Goal: Task Accomplishment & Management: Use online tool/utility

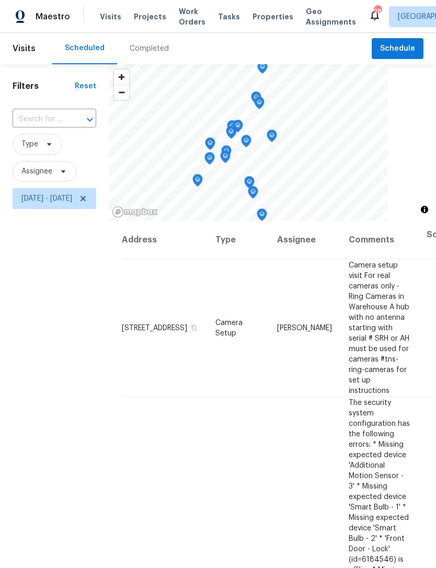
scroll to position [0, 123]
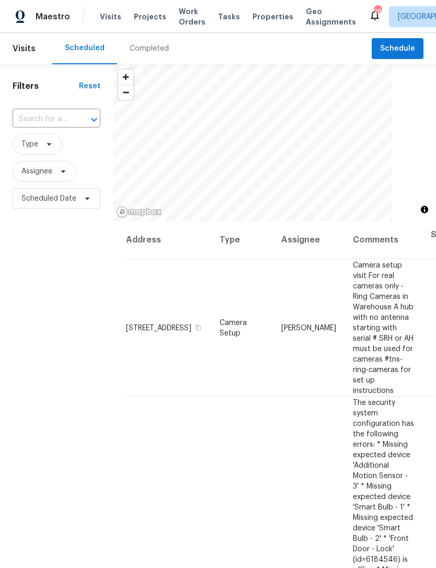
click at [254, 22] on span "Properties" at bounding box center [272, 16] width 41 height 10
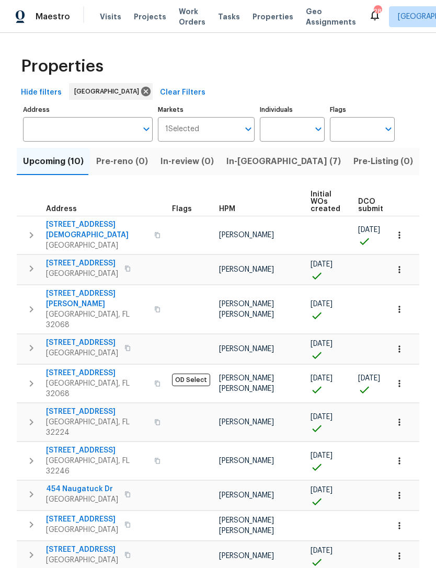
click at [244, 168] on span "In-reno (7)" at bounding box center [283, 161] width 114 height 15
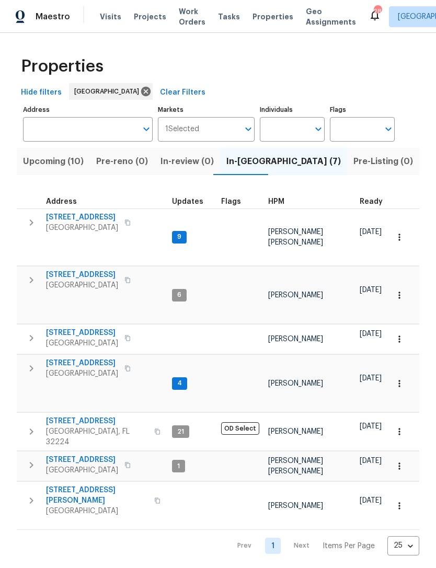
click at [279, 205] on span "HPM" at bounding box center [276, 201] width 16 height 7
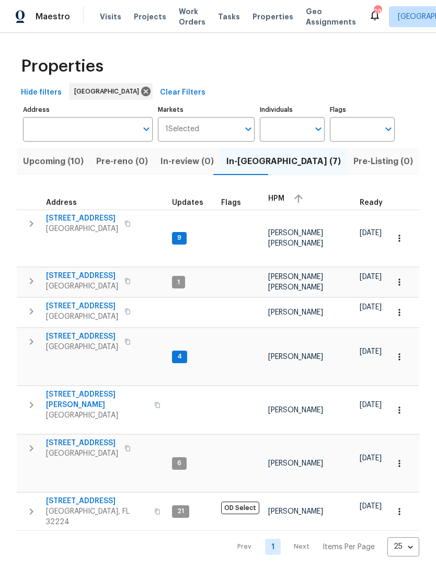
click at [107, 224] on span "2772 Commanche Ave" at bounding box center [82, 218] width 72 height 10
click at [92, 281] on span "[STREET_ADDRESS]" at bounding box center [82, 276] width 72 height 10
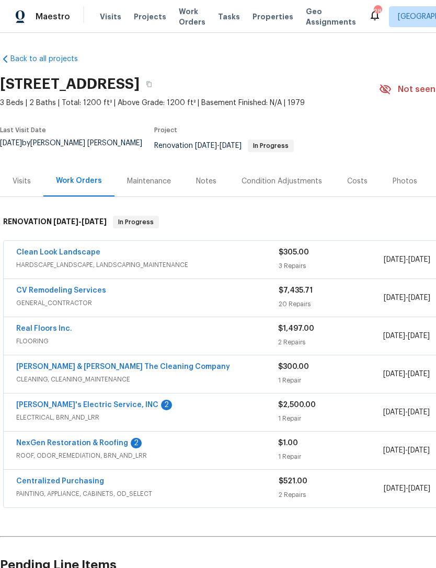
click at [38, 445] on link "NexGen Restoration & Roofing" at bounding box center [72, 442] width 112 height 7
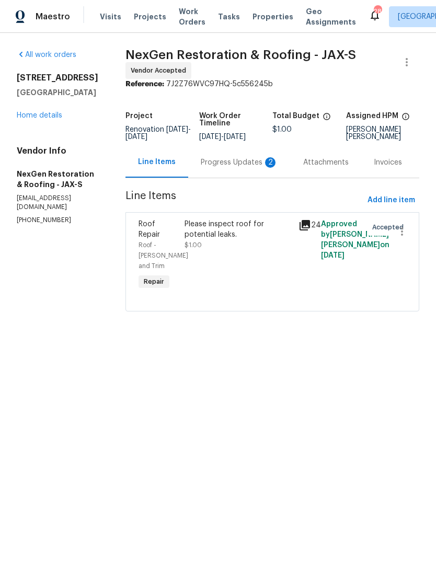
click at [227, 168] on div "Progress Updates 2" at bounding box center [239, 162] width 77 height 10
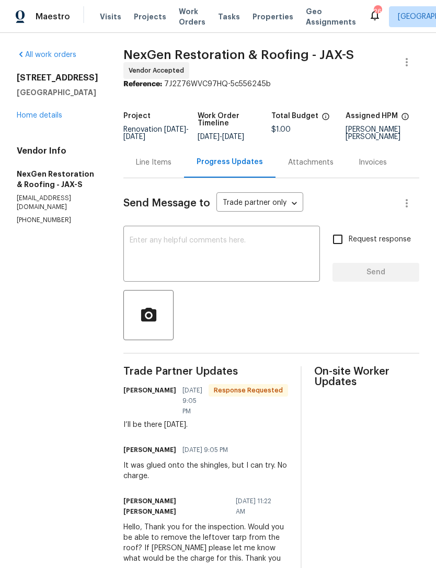
click at [42, 119] on link "Home details" at bounding box center [39, 115] width 45 height 7
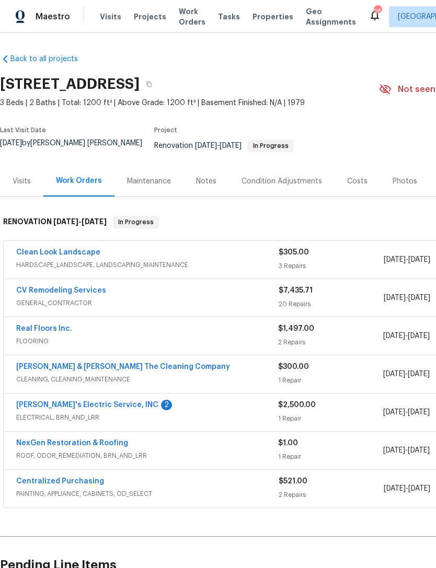
click at [55, 405] on link "Jack's Electric Service, INC" at bounding box center [87, 404] width 142 height 7
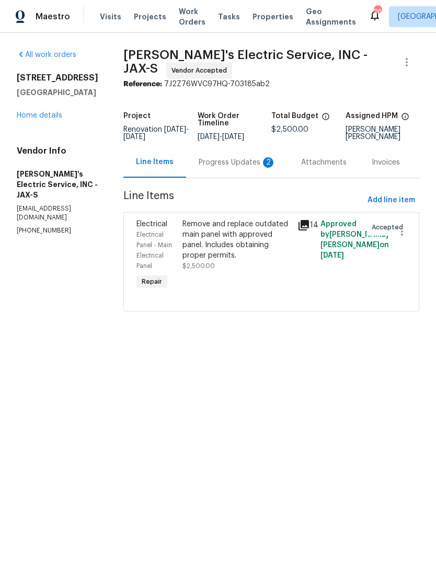
click at [216, 167] on div "Progress Updates 2" at bounding box center [236, 162] width 77 height 10
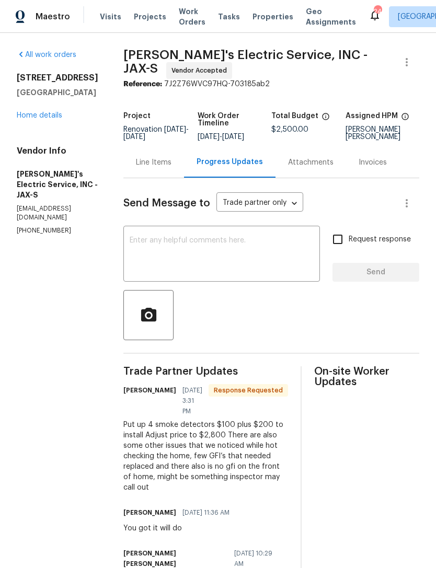
click at [261, 248] on textarea at bounding box center [222, 255] width 184 height 37
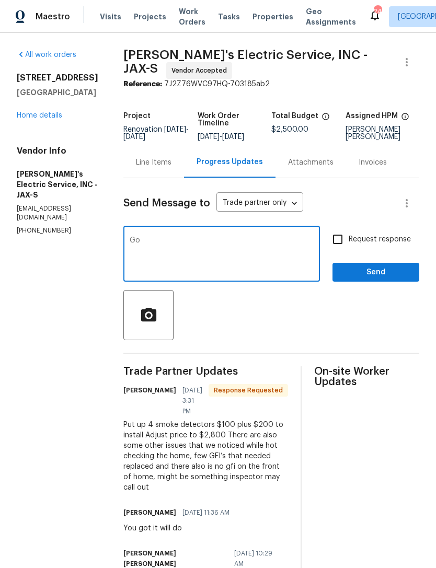
type textarea "G"
type textarea "Hello, Got it, thanks for the information. We’ll hold off on GFCI for now and w…"
click at [331, 250] on input "Request response" at bounding box center [337, 239] width 22 height 22
checkbox input "true"
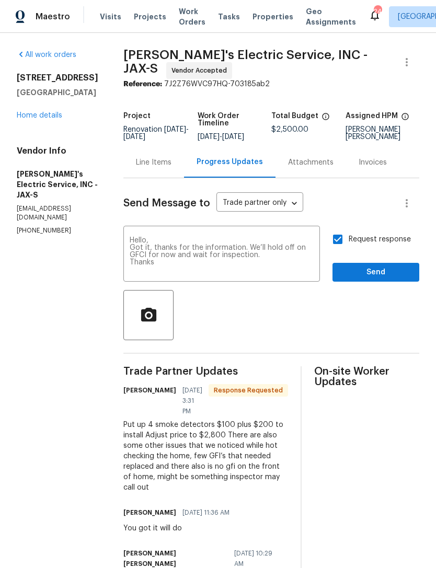
click at [234, 265] on textarea "Hello, Got it, thanks for the information. We’ll hold off on GFCI for now and w…" at bounding box center [222, 255] width 184 height 37
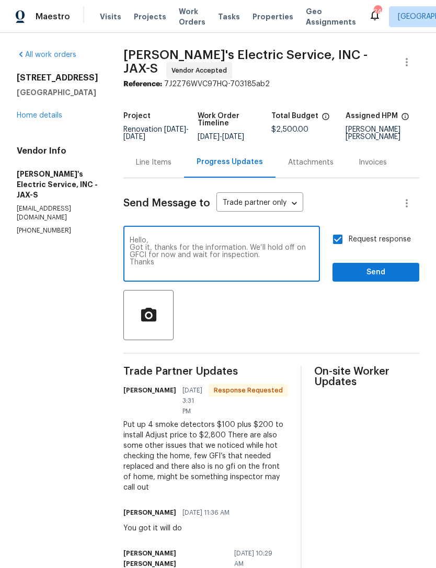
click at [254, 263] on textarea "Hello, Got it, thanks for the information. We’ll hold off on GFCI for now and w…" at bounding box center [222, 255] width 184 height 37
type textarea "Hello, Got it, thanks for the information. We’ll hold off on GFCI for now and w…"
click at [381, 276] on span "Send" at bounding box center [376, 272] width 70 height 13
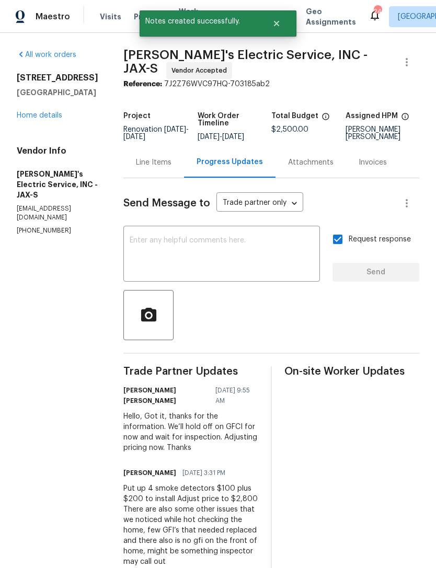
click at [149, 167] on div "Line Items" at bounding box center [154, 162] width 36 height 10
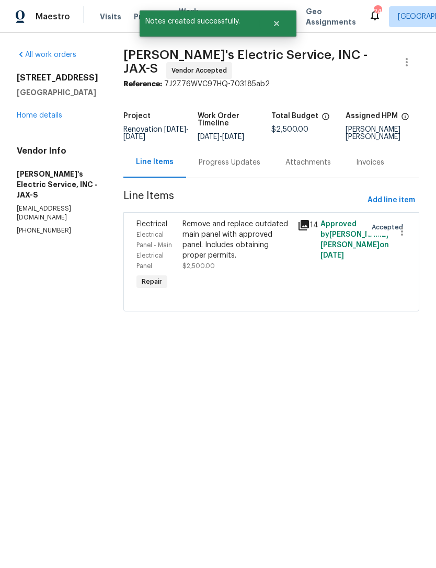
click at [230, 238] on div "Remove and replace outdated main panel with approved panel. Includes obtaining …" at bounding box center [236, 240] width 109 height 42
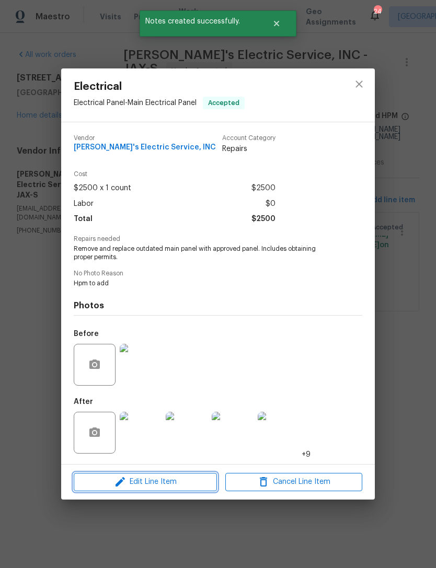
click at [168, 484] on span "Edit Line Item" at bounding box center [145, 481] width 137 height 13
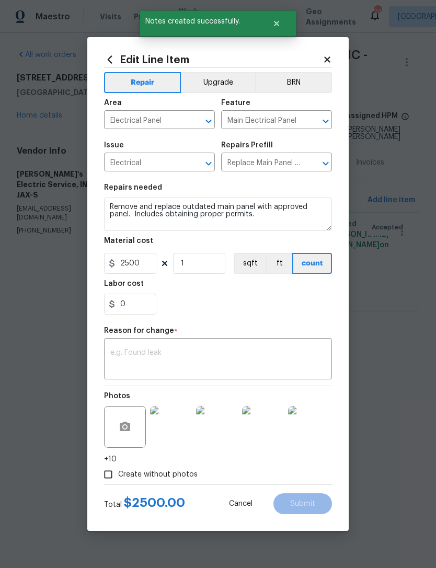
click at [166, 354] on textarea at bounding box center [217, 360] width 215 height 22
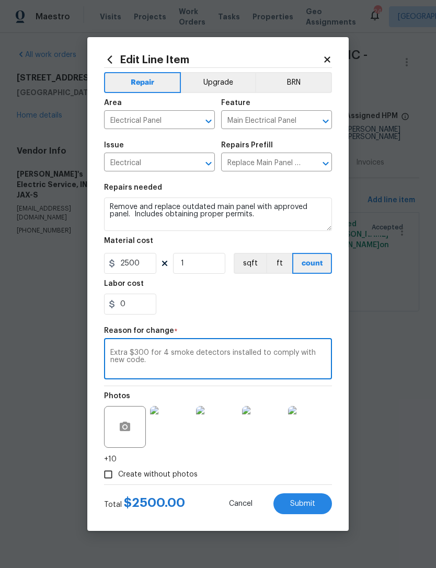
type textarea "Extra $300 for 4 smoke detectors installed to comply with new code."
click at [144, 266] on input "2500" at bounding box center [130, 263] width 52 height 21
click at [144, 265] on input "2500" at bounding box center [130, 263] width 52 height 21
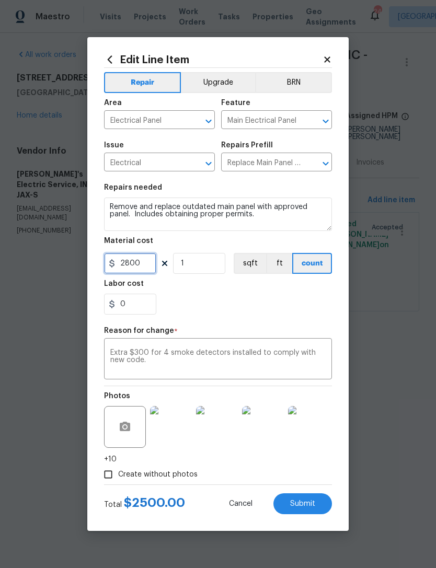
type input "2800"
click at [305, 309] on div "0" at bounding box center [218, 304] width 228 height 21
click at [310, 504] on span "Submit" at bounding box center [302, 504] width 25 height 8
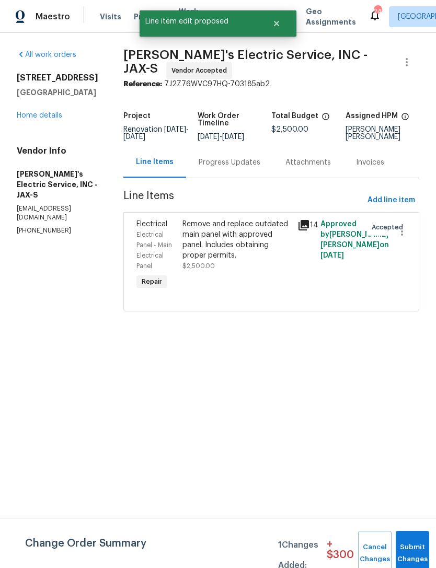
click at [40, 119] on link "Home details" at bounding box center [39, 115] width 45 height 7
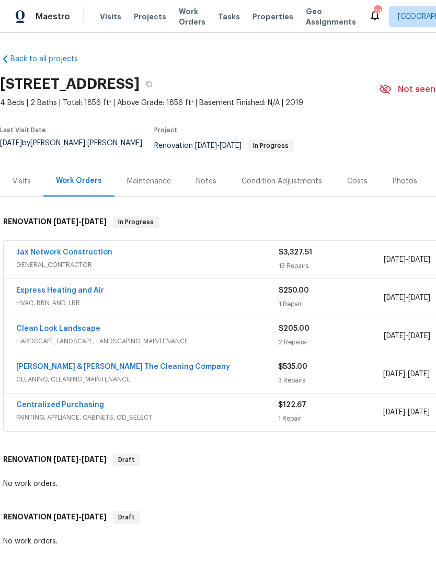
click at [140, 368] on link "[PERSON_NAME] & [PERSON_NAME] The Cleaning Company" at bounding box center [123, 366] width 214 height 7
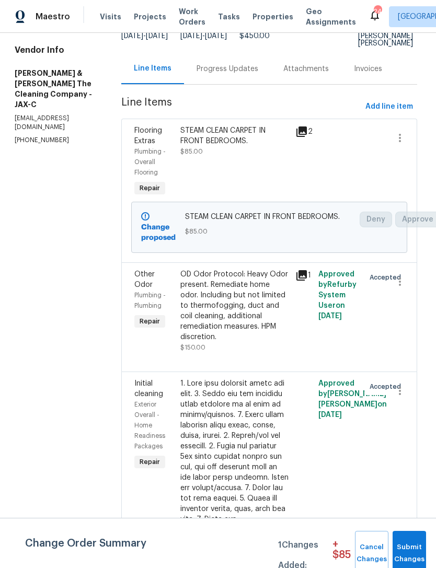
scroll to position [111, 1]
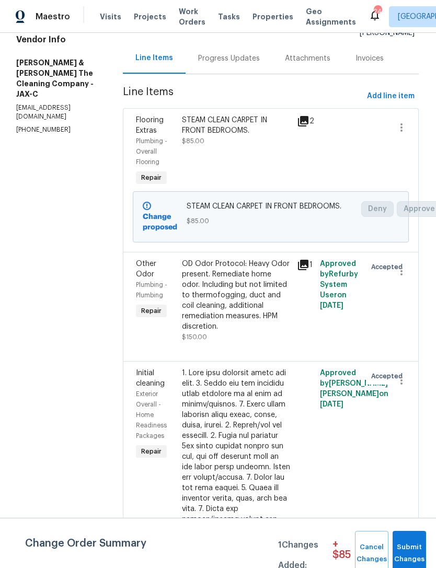
click at [255, 319] on div "OD Odor Protocol: Heavy Odor present. Remediate home odor. Including but not li…" at bounding box center [236, 295] width 109 height 73
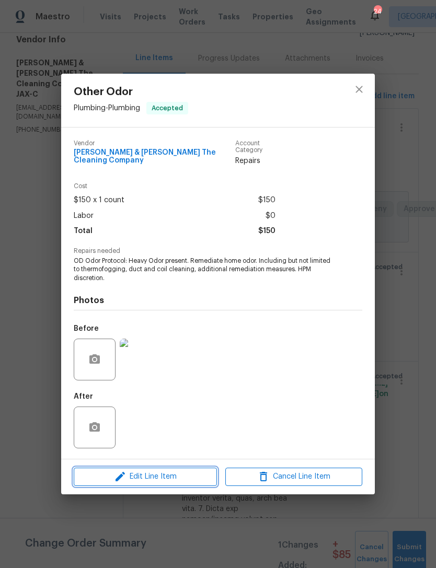
click at [166, 477] on span "Edit Line Item" at bounding box center [145, 476] width 137 height 13
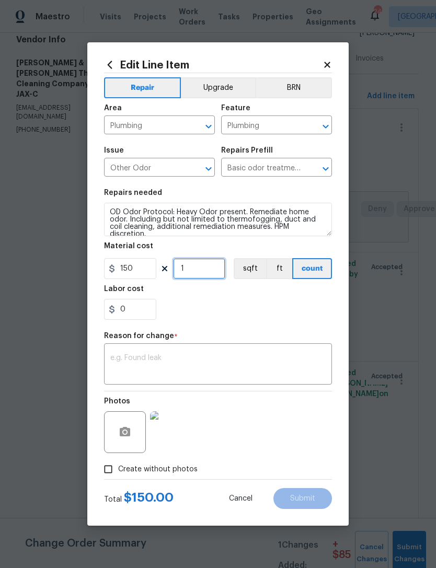
click at [204, 271] on input "1" at bounding box center [199, 268] width 52 height 21
click at [146, 271] on input "150" at bounding box center [130, 268] width 52 height 21
type input "300"
click at [297, 319] on div "0" at bounding box center [218, 309] width 228 height 21
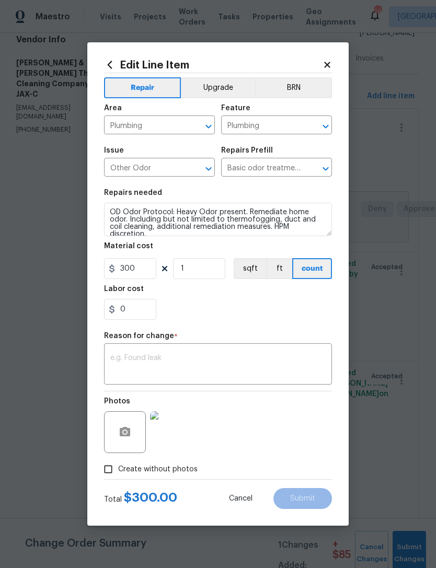
click at [270, 364] on textarea at bounding box center [217, 365] width 215 height 22
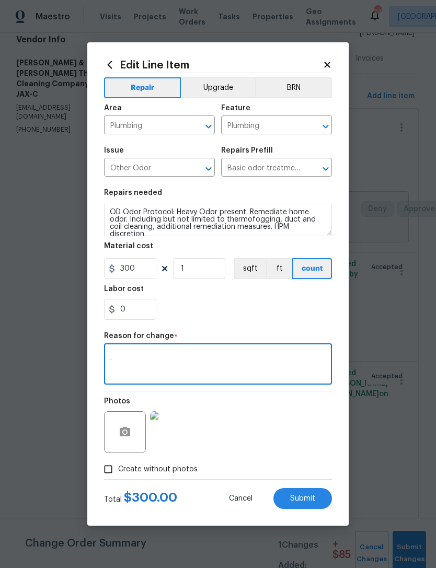
type textarea "."
click at [301, 324] on section "Repairs needed OD Odor Protocol: Heavy Odor present. Remediate home odor. Inclu…" at bounding box center [218, 254] width 228 height 143
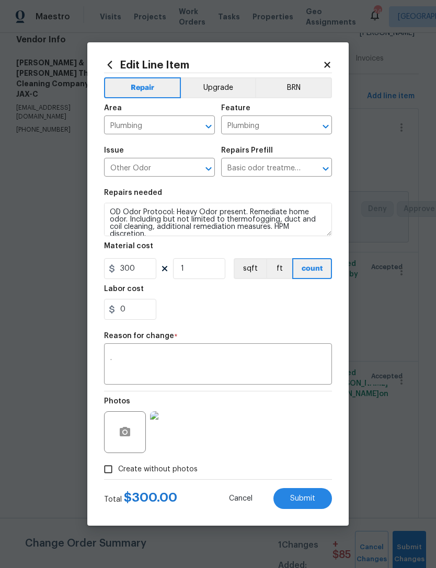
click at [310, 496] on span "Submit" at bounding box center [302, 499] width 25 height 8
type input "150"
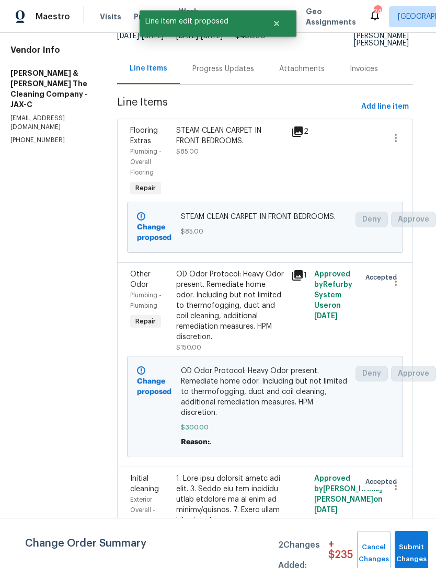
scroll to position [100, 6]
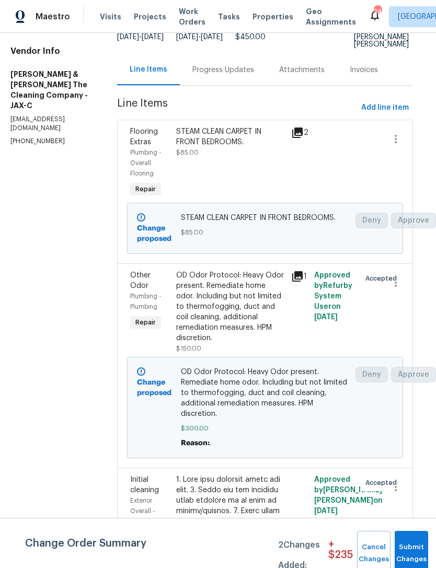
click at [248, 147] on div "STEAM CLEAN CARPET IN FRONT BEDROOMS." at bounding box center [230, 136] width 109 height 21
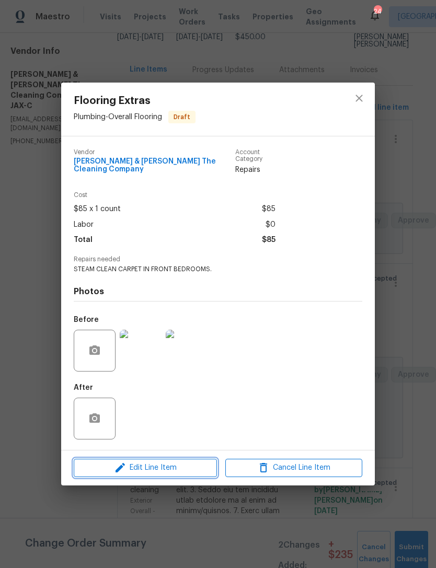
click at [183, 470] on span "Edit Line Item" at bounding box center [145, 467] width 137 height 13
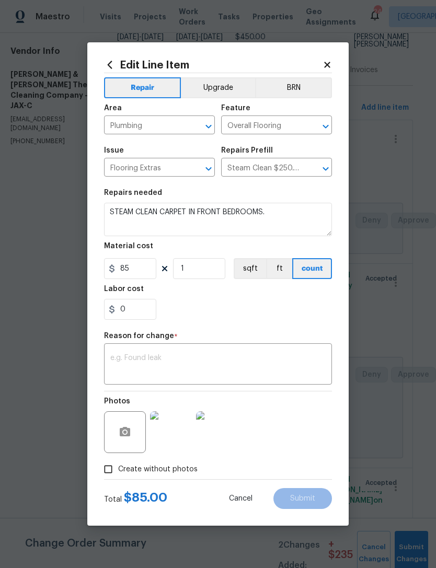
click at [165, 325] on section "Repairs needed STEAM CLEAN CARPET IN FRONT BEDROOMS. Material cost 85 1 sqft ft…" at bounding box center [218, 254] width 228 height 143
click at [145, 274] on input "85" at bounding box center [130, 268] width 52 height 21
click at [145, 270] on input "85" at bounding box center [130, 268] width 52 height 21
click at [145, 269] on input "85" at bounding box center [130, 268] width 52 height 21
type input "135"
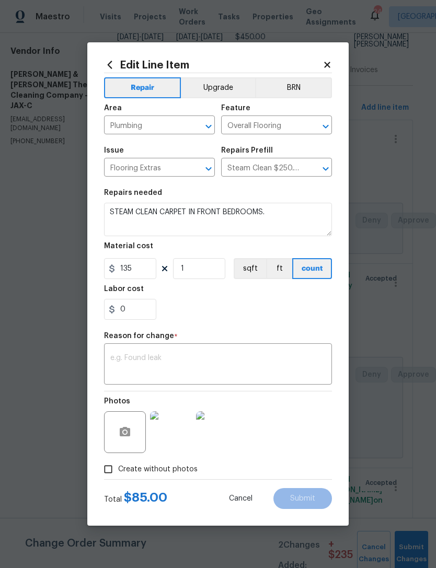
click at [228, 358] on textarea at bounding box center [217, 365] width 215 height 22
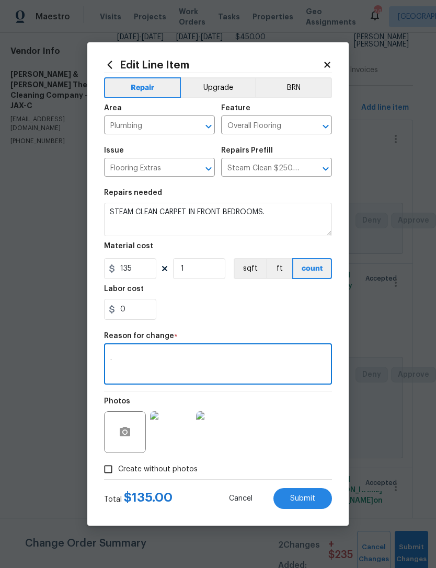
type textarea "."
click at [316, 318] on div "0" at bounding box center [218, 309] width 228 height 21
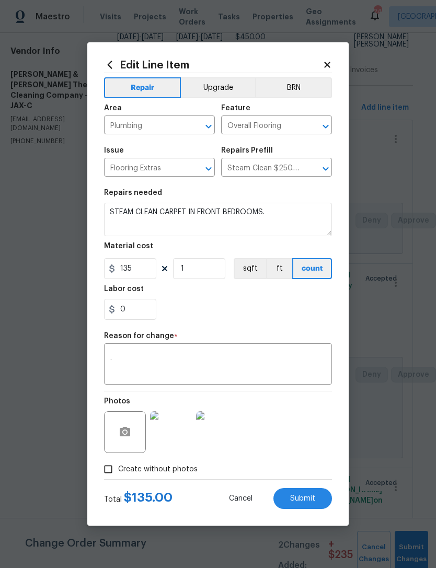
click at [312, 502] on span "Submit" at bounding box center [302, 499] width 25 height 8
type input "85"
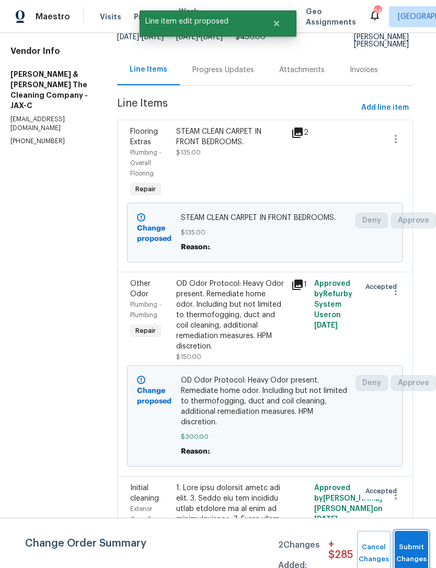
click at [414, 542] on button "Submit Changes" at bounding box center [410, 553] width 33 height 45
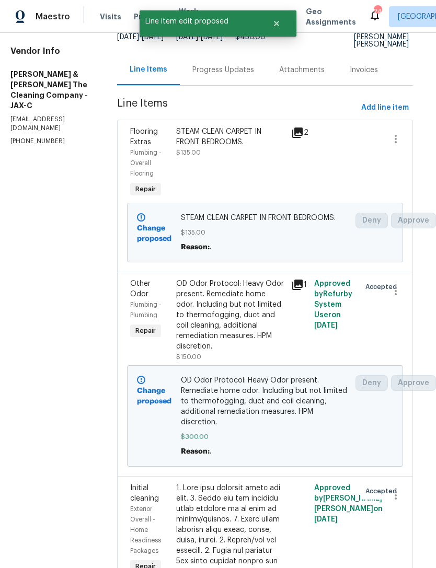
scroll to position [0, 0]
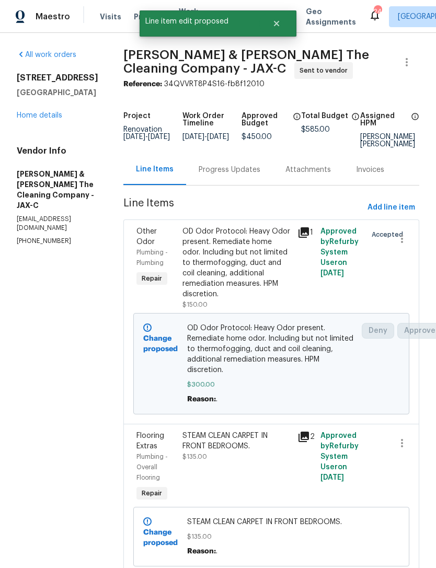
click at [35, 119] on link "Home details" at bounding box center [39, 115] width 45 height 7
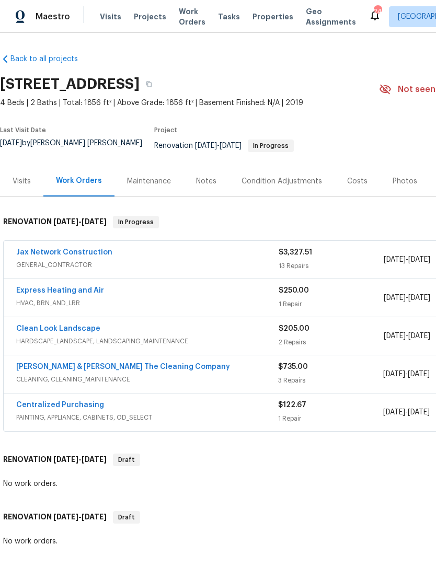
click at [60, 256] on link "Jax Network Construction" at bounding box center [64, 252] width 96 height 7
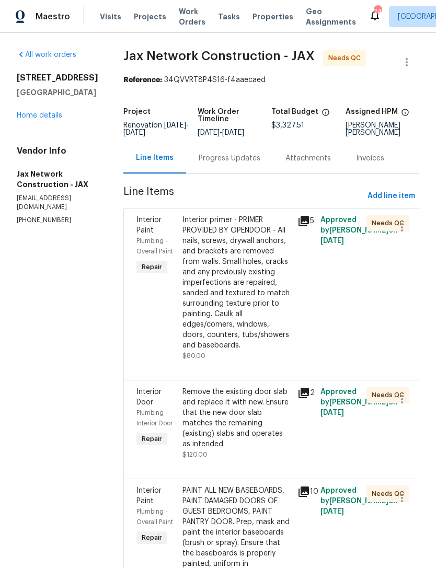
scroll to position [98, 0]
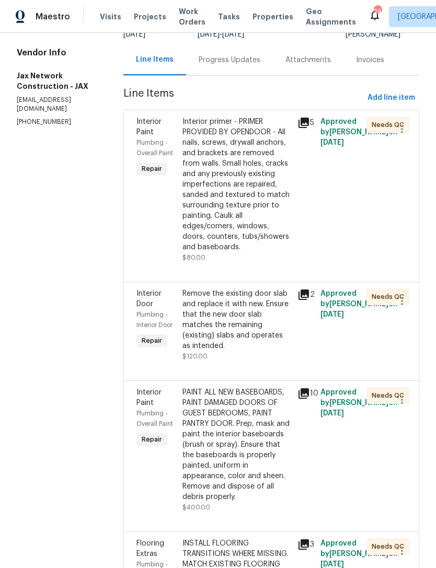
click at [248, 341] on div "Remove the existing door slab and replace it with new. Ensure that the new door…" at bounding box center [236, 319] width 109 height 63
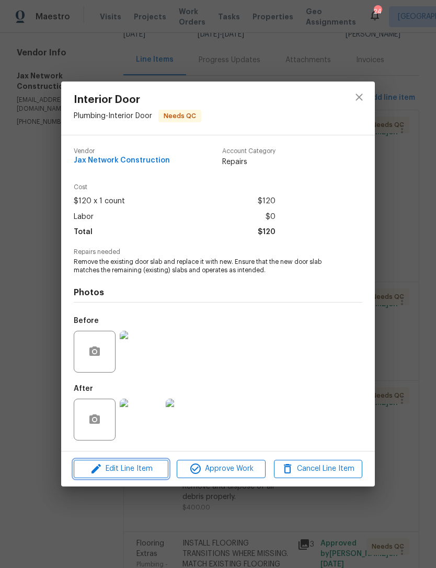
click at [139, 469] on span "Edit Line Item" at bounding box center [121, 468] width 88 height 13
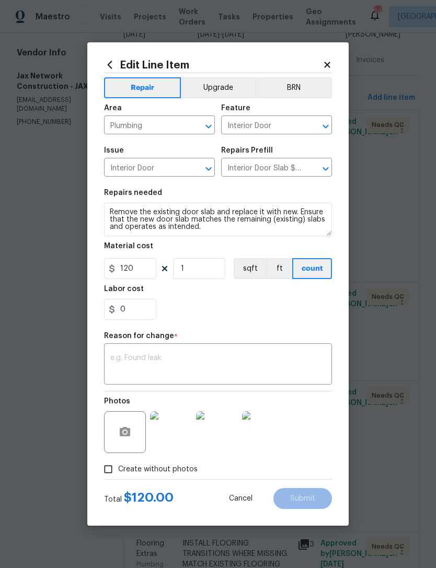
click at [175, 360] on textarea at bounding box center [217, 365] width 215 height 22
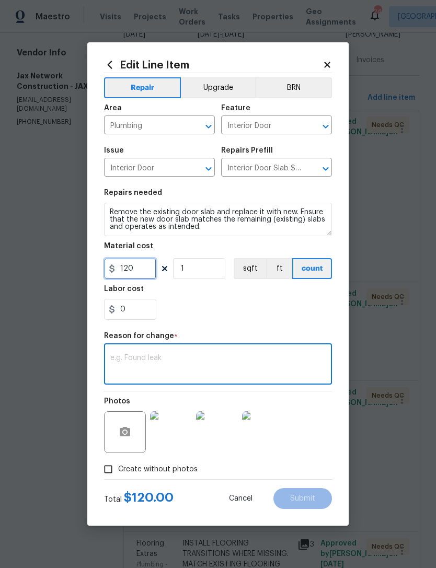
click at [143, 272] on input "120" at bounding box center [130, 268] width 52 height 21
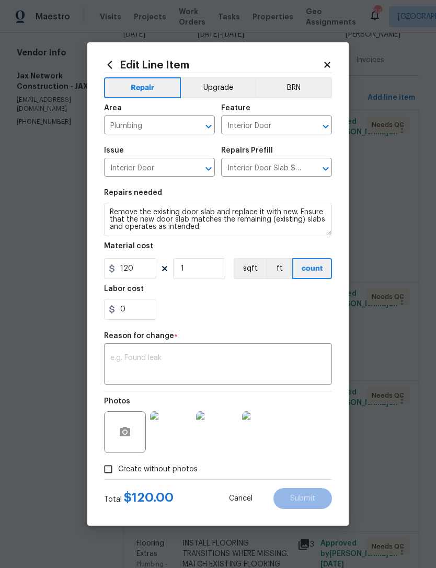
click at [181, 360] on textarea at bounding box center [217, 365] width 215 height 22
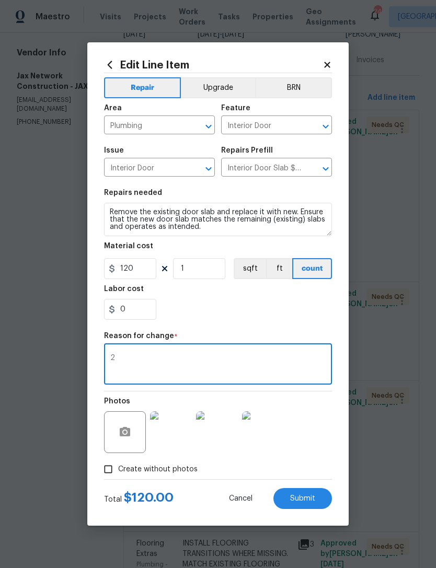
type textarea "2"
type textarea "Extra funds to account for 2 panel door which is more expensive than standard 6…"
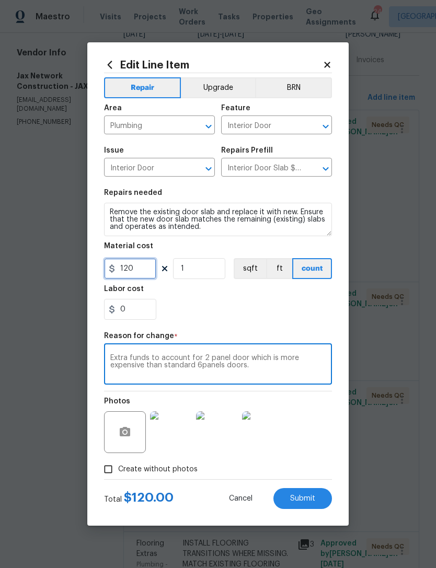
click at [144, 267] on input "120" at bounding box center [130, 268] width 52 height 21
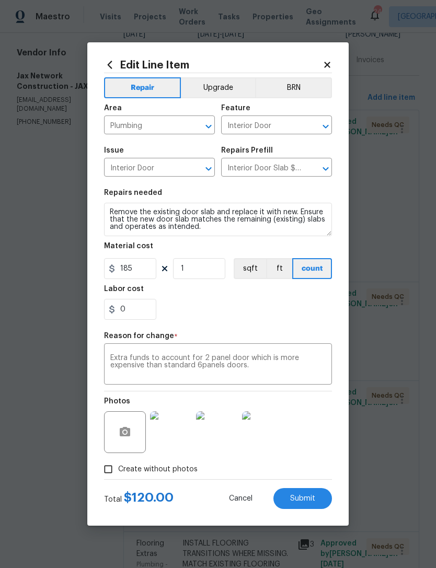
click at [283, 320] on div "0" at bounding box center [218, 309] width 228 height 21
click at [148, 275] on input "185" at bounding box center [130, 268] width 52 height 21
click at [311, 326] on section "Repairs needed Remove the existing door slab and replace it with new. Ensure th…" at bounding box center [218, 254] width 228 height 143
click at [310, 497] on span "Submit" at bounding box center [302, 499] width 25 height 8
type input "120"
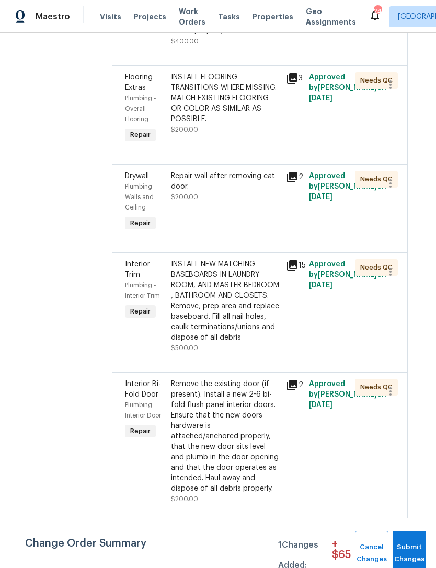
scroll to position [670, 11]
click at [223, 202] on div "Repair wall after removing cat door. $200.00" at bounding box center [225, 185] width 109 height 31
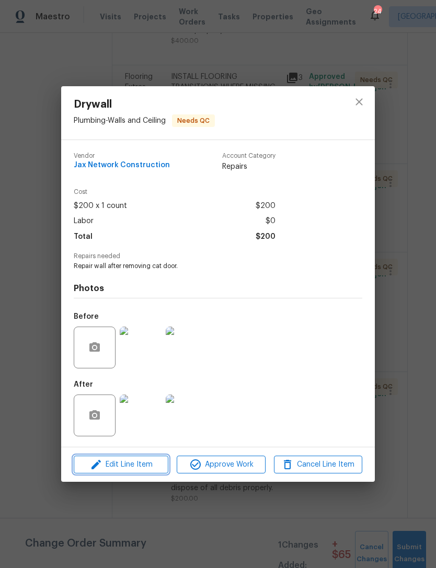
click at [141, 464] on span "Edit Line Item" at bounding box center [121, 464] width 88 height 13
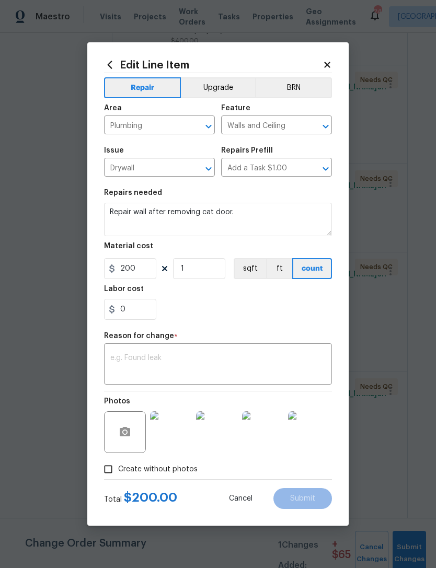
click at [168, 364] on textarea at bounding box center [217, 365] width 215 height 22
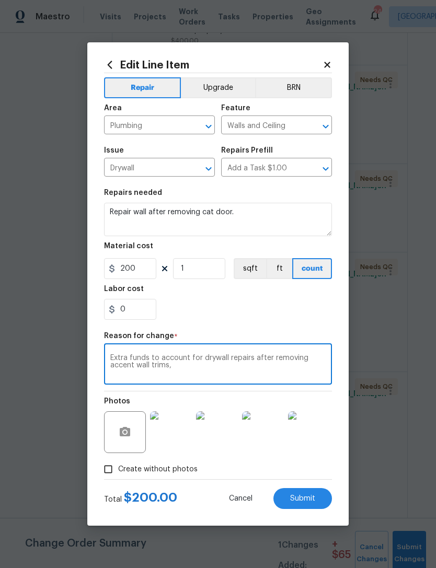
type textarea "Extra funds to account for drywall repairs after removing accent wall trims,"
click at [136, 272] on input "200" at bounding box center [130, 268] width 52 height 21
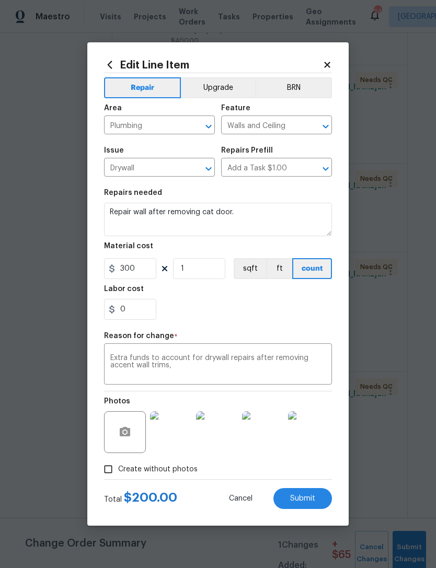
click at [274, 325] on section "Repairs needed Repair wall after removing cat door. Material cost 300 1 sqft ft…" at bounding box center [218, 254] width 228 height 143
click at [302, 495] on span "Submit" at bounding box center [302, 499] width 25 height 8
type input "200"
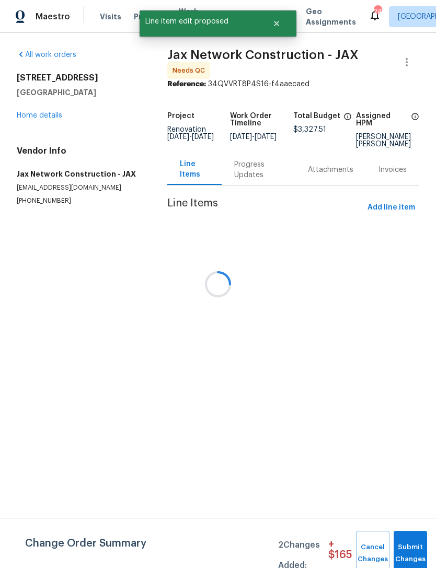
scroll to position [0, 0]
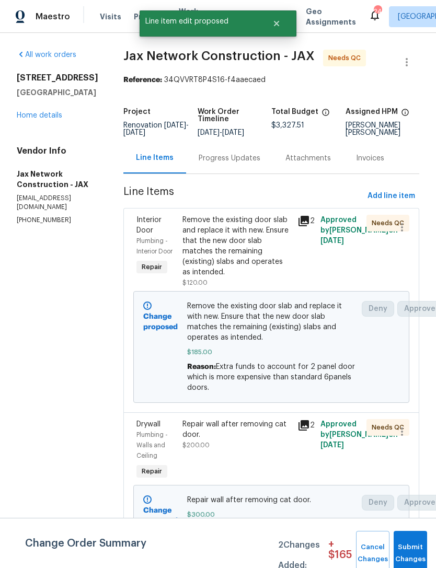
click at [40, 119] on link "Home details" at bounding box center [39, 115] width 45 height 7
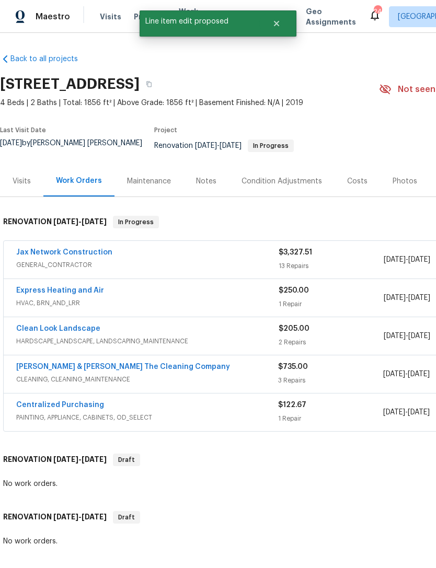
click at [83, 256] on link "Jax Network Construction" at bounding box center [64, 252] width 96 height 7
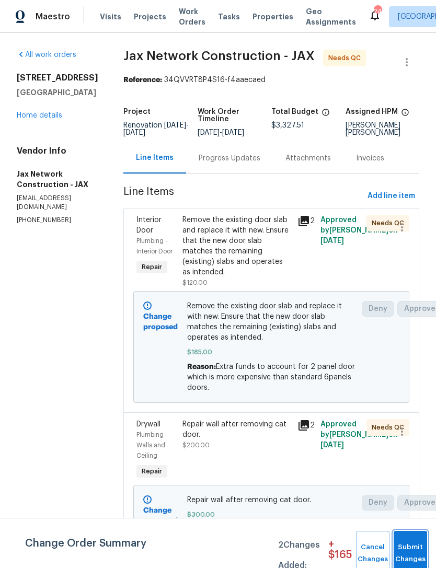
click at [414, 545] on button "Submit Changes" at bounding box center [409, 553] width 33 height 45
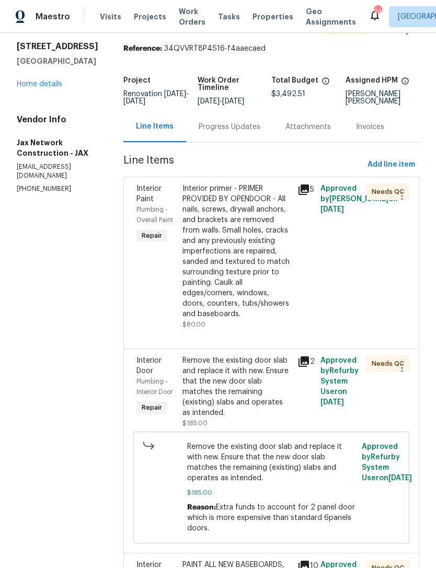
scroll to position [36, 0]
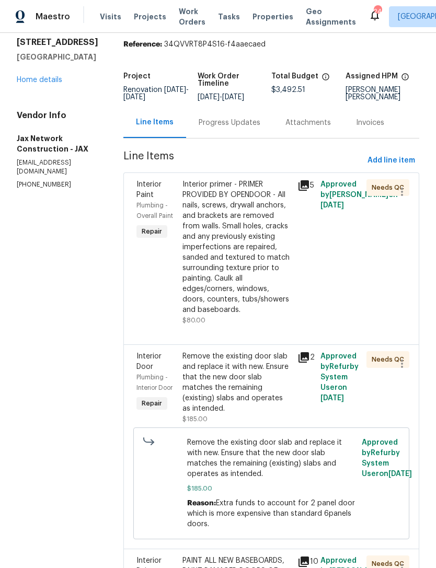
click at [52, 84] on link "Home details" at bounding box center [39, 79] width 45 height 7
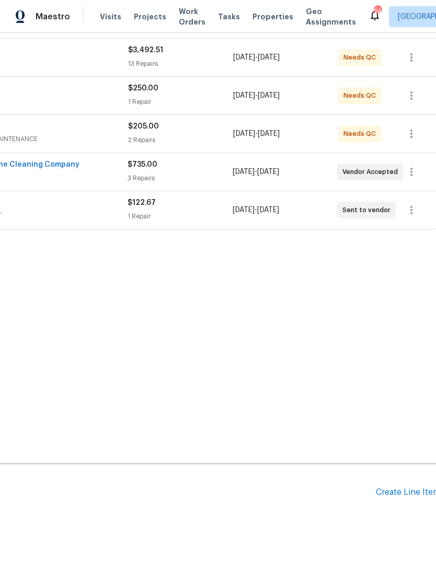
scroll to position [200, 150]
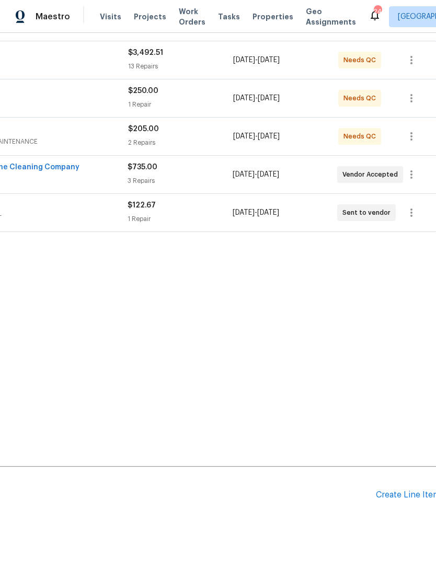
click at [401, 500] on div "Create Line Item" at bounding box center [408, 495] width 64 height 10
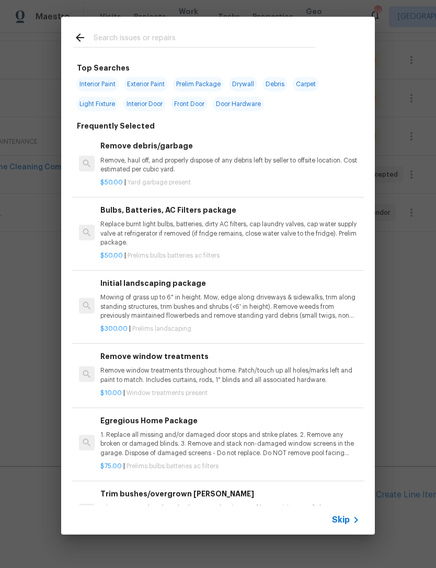
click at [166, 32] on input "text" at bounding box center [203, 39] width 221 height 16
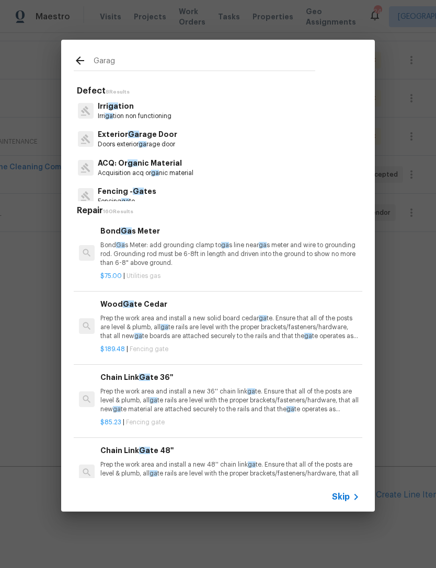
type input "Garage"
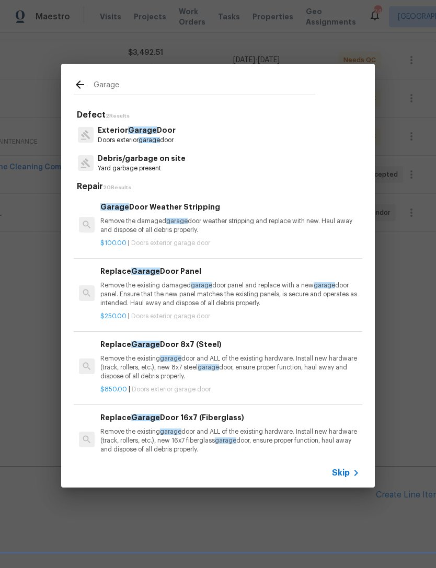
click at [160, 140] on span "garage" at bounding box center [148, 140] width 21 height 6
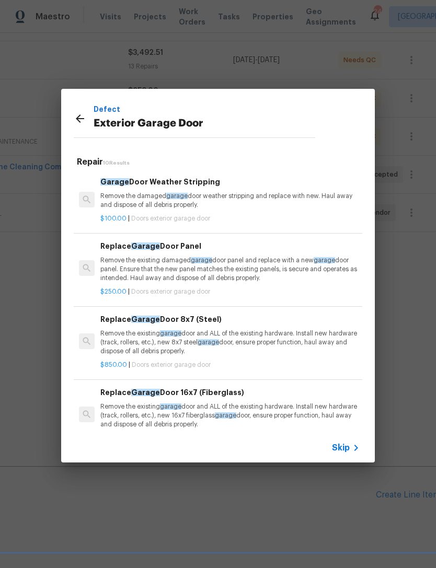
click at [148, 274] on p "Remove the existing damaged garage door panel and replace with a new garage doo…" at bounding box center [229, 269] width 259 height 27
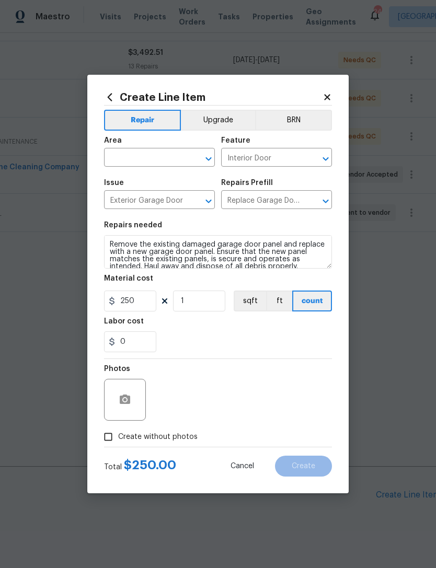
click at [152, 158] on input "text" at bounding box center [144, 158] width 81 height 16
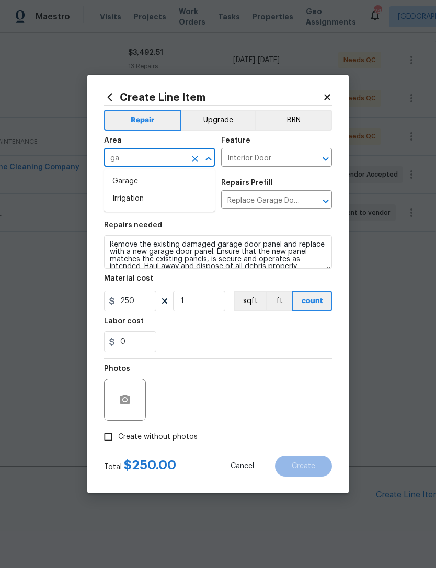
click at [143, 175] on li "Garage" at bounding box center [159, 181] width 111 height 17
type input "Garage"
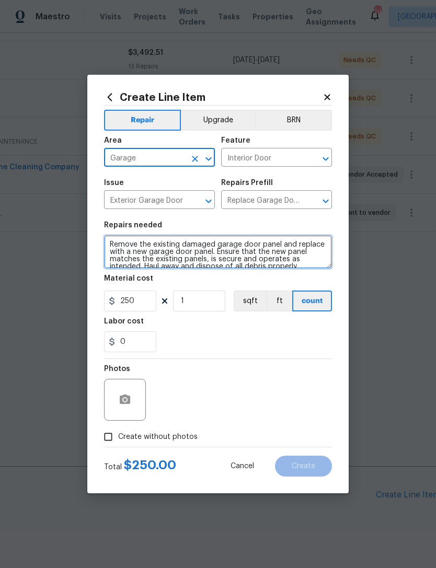
click at [111, 244] on textarea "Remove the existing damaged garage door panel and replace with a new garage doo…" at bounding box center [218, 251] width 228 height 33
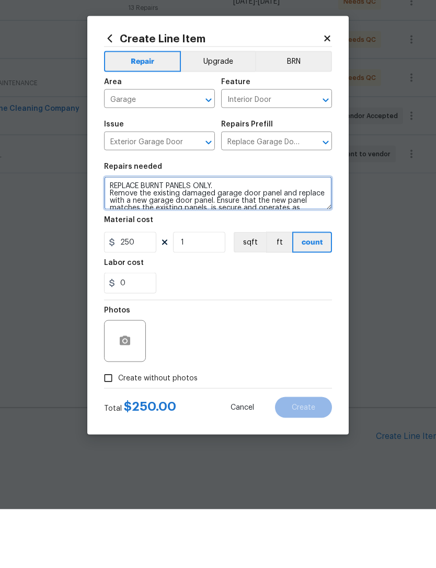
type textarea "REPLACE BURNT PANELS ONLY. Remove the existing damaged garage door panel and re…"
click at [135, 431] on span "Create without photos" at bounding box center [157, 436] width 79 height 11
click at [118, 427] on input "Create without photos" at bounding box center [108, 437] width 20 height 20
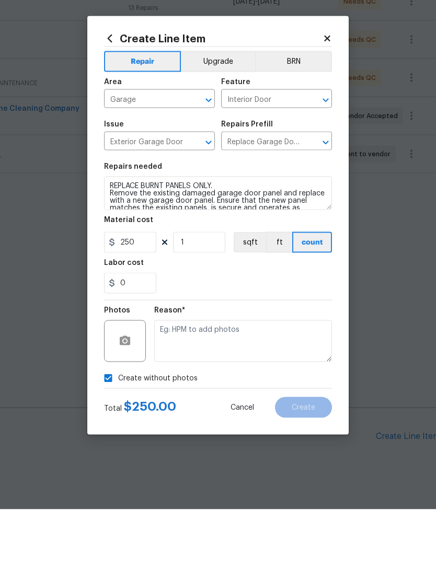
scroll to position [33, 0]
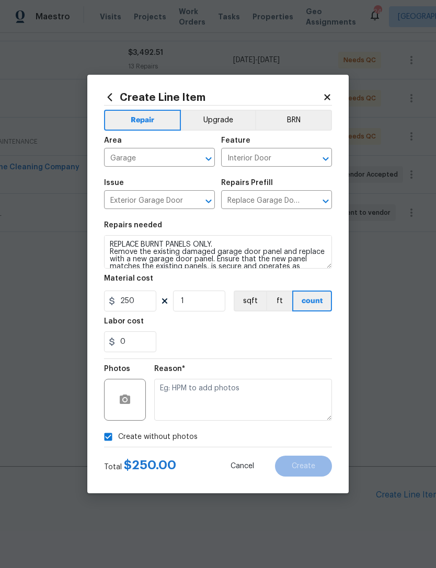
click at [138, 435] on span "Create without photos" at bounding box center [157, 436] width 79 height 11
click at [118, 435] on input "Create without photos" at bounding box center [108, 437] width 20 height 20
checkbox input "false"
click at [132, 401] on button "button" at bounding box center [124, 399] width 25 height 25
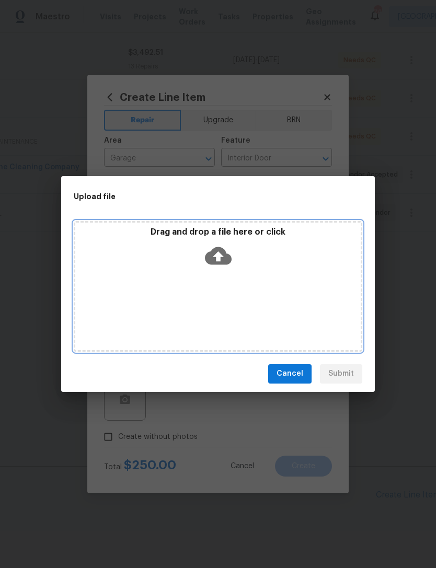
click at [250, 304] on div "Drag and drop a file here or click" at bounding box center [218, 286] width 288 height 131
click at [221, 271] on div "Drag and drop a file here or click" at bounding box center [217, 249] width 285 height 45
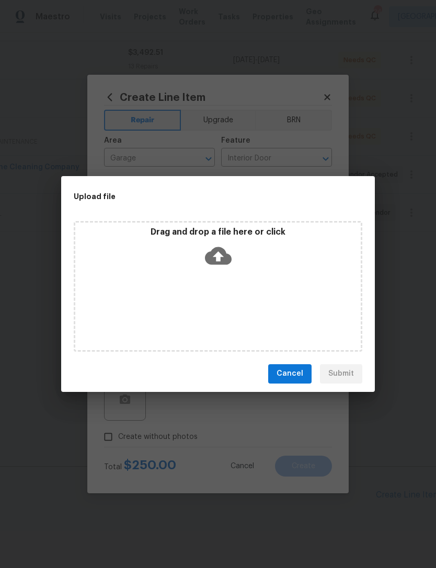
scroll to position [200, 150]
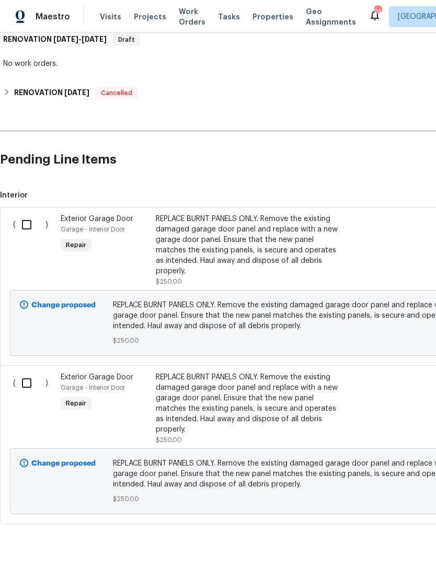
scroll to position [533, -1]
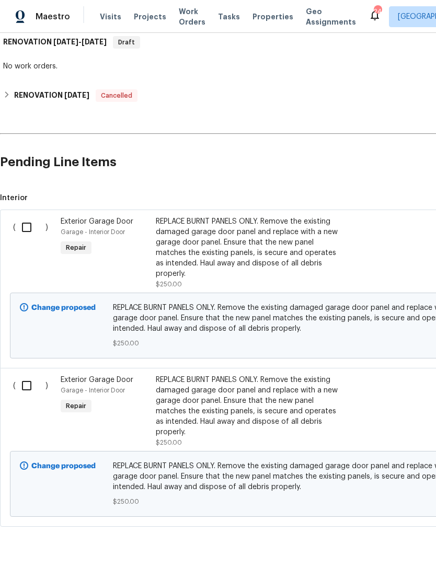
click at [22, 222] on input "checkbox" at bounding box center [31, 227] width 30 height 22
checkbox input "true"
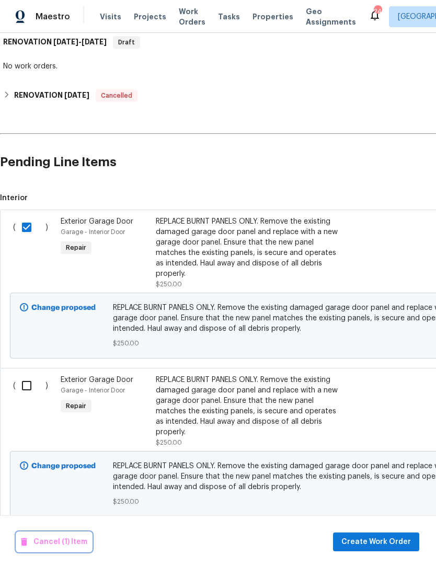
click at [65, 540] on span "Cancel (1) Item" at bounding box center [54, 541] width 66 height 13
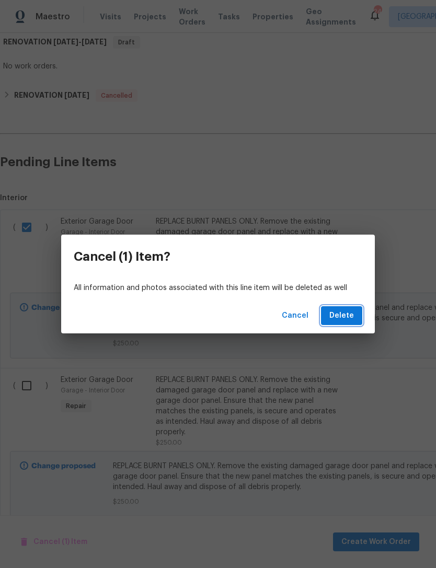
click at [350, 317] on span "Delete" at bounding box center [341, 315] width 25 height 13
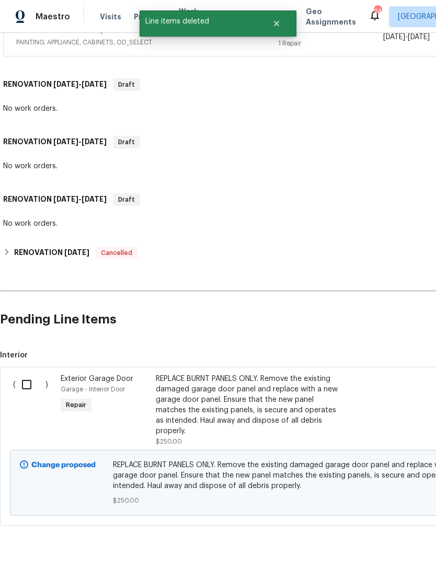
scroll to position [373, 0]
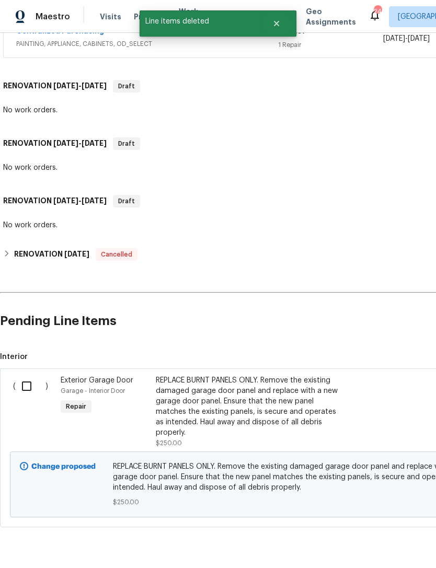
click at [32, 386] on input "checkbox" at bounding box center [31, 386] width 30 height 22
checkbox input "true"
click at [374, 542] on span "Create Work Order" at bounding box center [375, 541] width 69 height 13
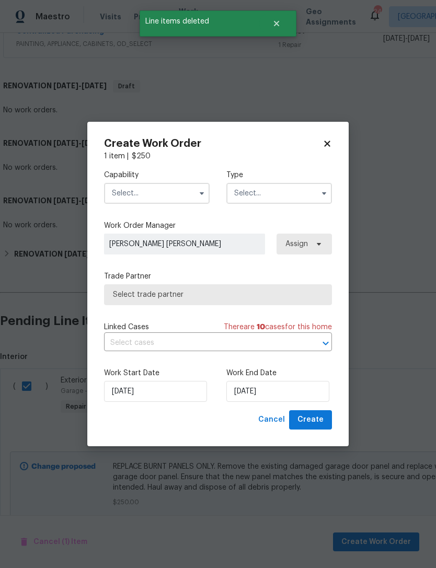
click at [171, 188] on input "text" at bounding box center [157, 193] width 106 height 21
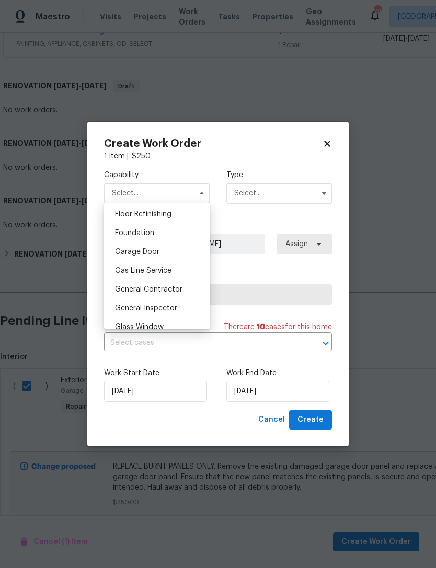
scroll to position [426, 0]
click at [161, 252] on div "Garage Door" at bounding box center [157, 251] width 100 height 19
type input "Garage Door"
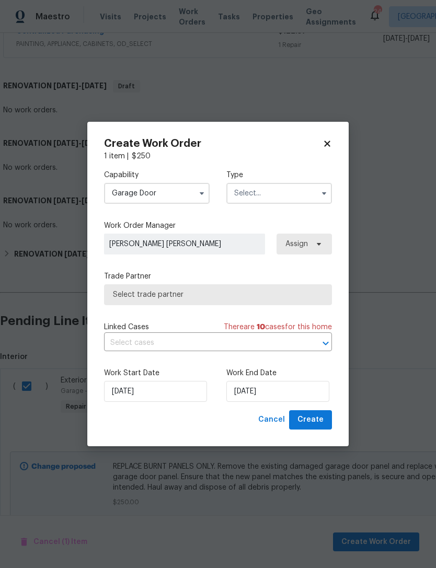
click at [280, 199] on input "text" at bounding box center [279, 193] width 106 height 21
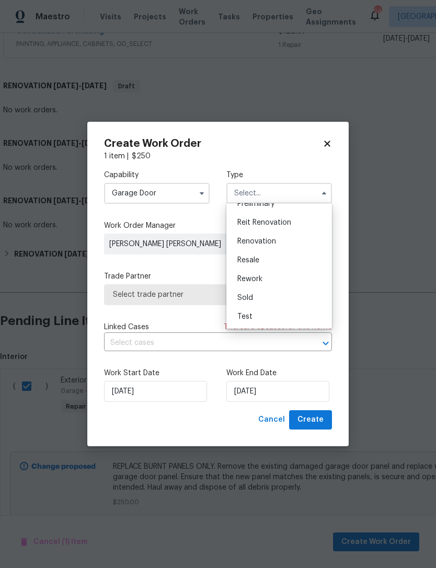
scroll to position [237, 0]
click at [273, 242] on span "Renovation" at bounding box center [256, 241] width 39 height 7
type input "Renovation"
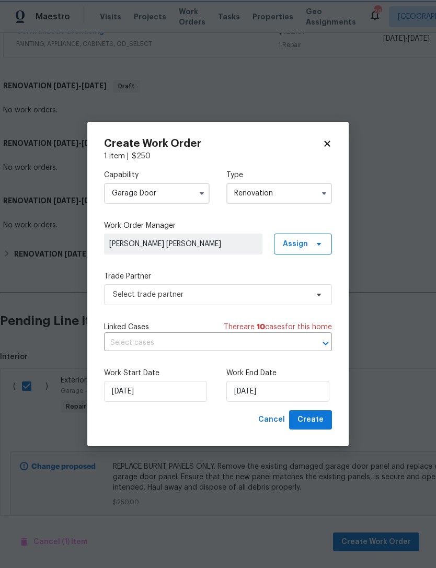
scroll to position [0, 0]
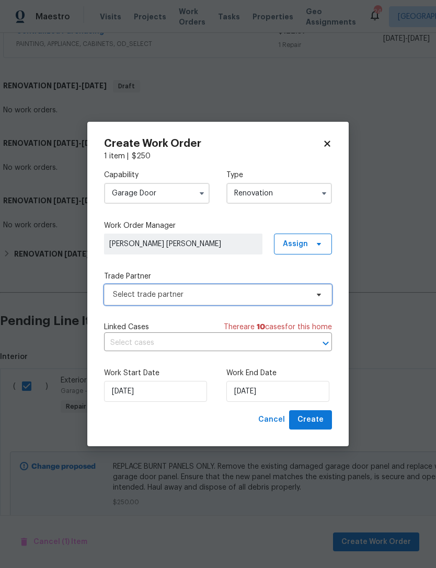
click at [172, 295] on span "Select trade partner" at bounding box center [210, 294] width 195 height 10
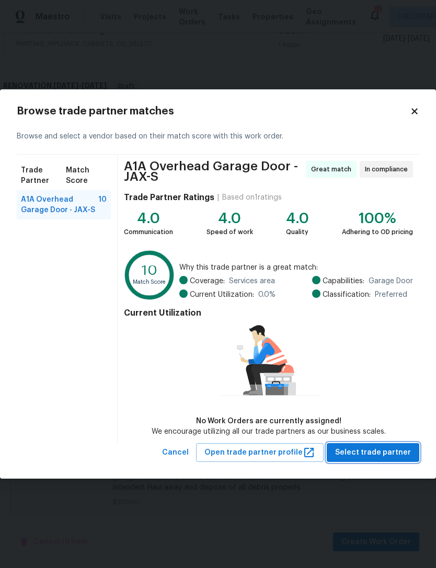
click at [380, 450] on span "Select trade partner" at bounding box center [373, 452] width 76 height 13
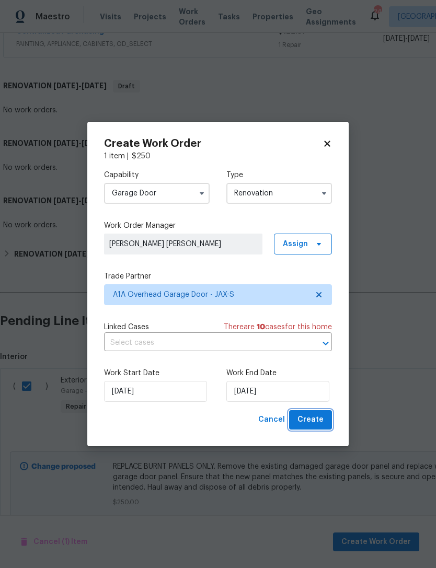
click at [317, 417] on span "Create" at bounding box center [310, 419] width 26 height 13
checkbox input "false"
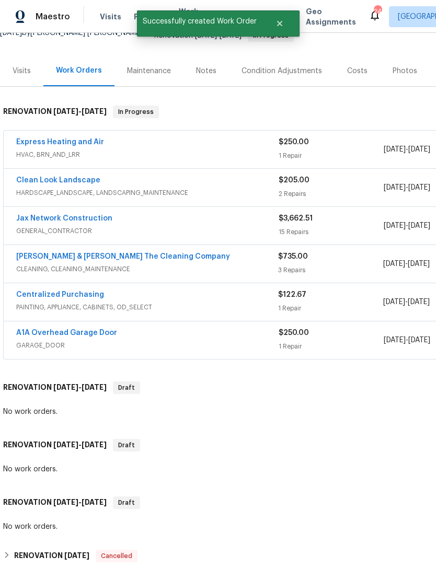
scroll to position [111, 0]
click at [90, 336] on link "A1A Overhead Garage Door" at bounding box center [66, 332] width 101 height 7
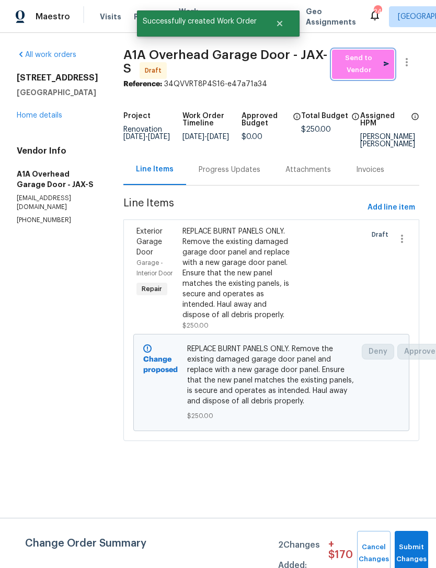
click at [367, 73] on span "Send to Vendor" at bounding box center [363, 64] width 52 height 24
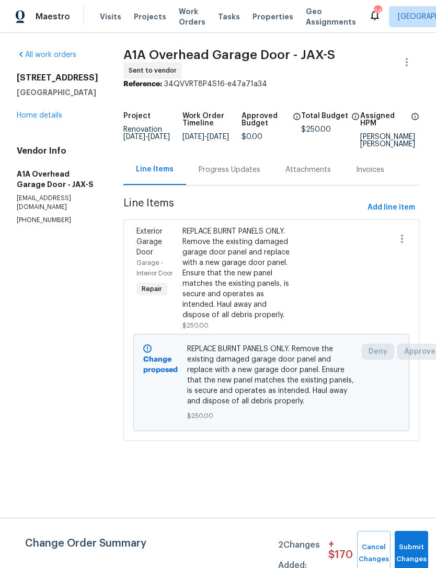
click at [245, 175] on div "Progress Updates" at bounding box center [229, 170] width 62 height 10
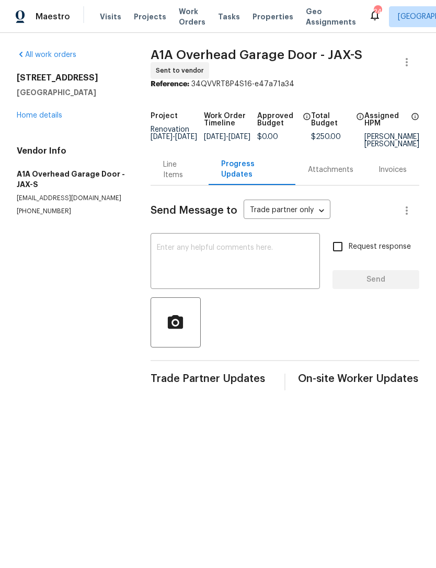
click at [209, 278] on textarea at bounding box center [235, 262] width 157 height 37
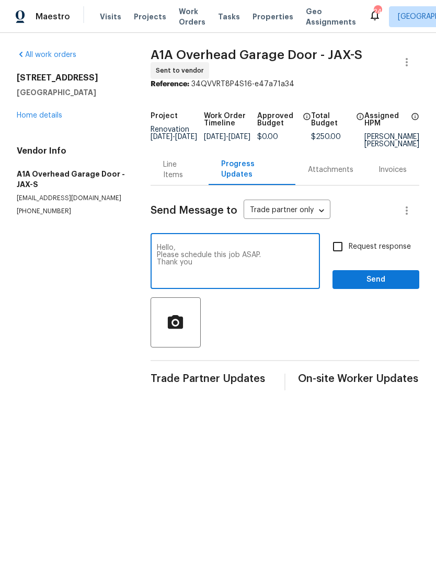
type textarea "Hello, Please schedule this job ASAP. Thank you"
click at [335, 251] on input "Request response" at bounding box center [337, 247] width 22 height 22
checkbox input "true"
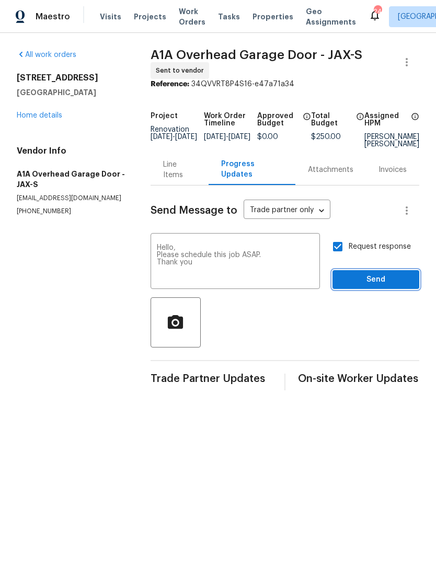
click at [369, 286] on span "Send" at bounding box center [376, 279] width 70 height 13
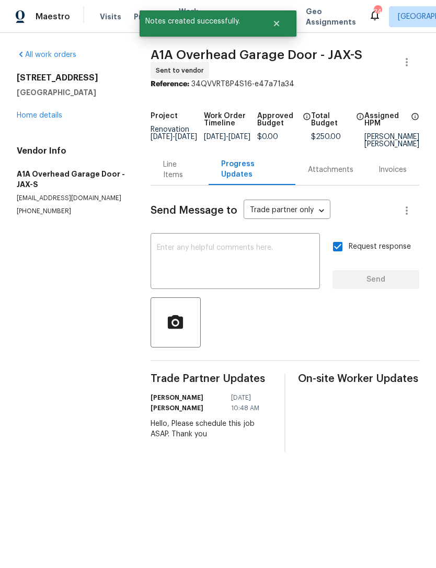
click at [44, 119] on link "Home details" at bounding box center [39, 115] width 45 height 7
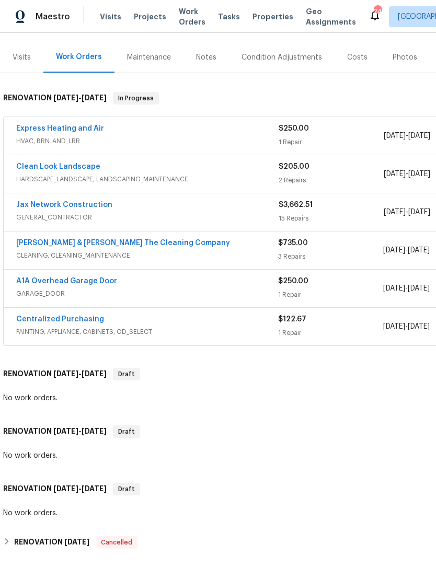
scroll to position [124, 0]
